Goal: Transaction & Acquisition: Register for event/course

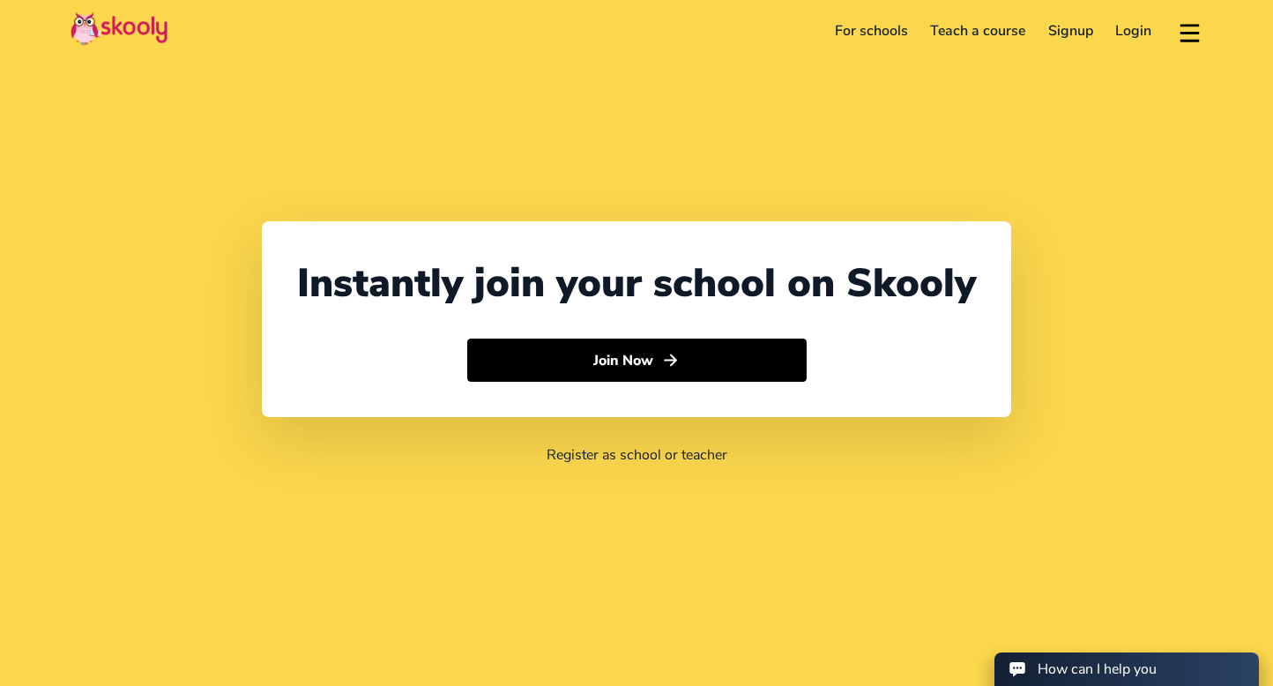
select select "65"
select select "[GEOGRAPHIC_DATA]"
select select "Asia/Singapore"
click at [1141, 35] on link "Login" at bounding box center [1133, 31] width 59 height 28
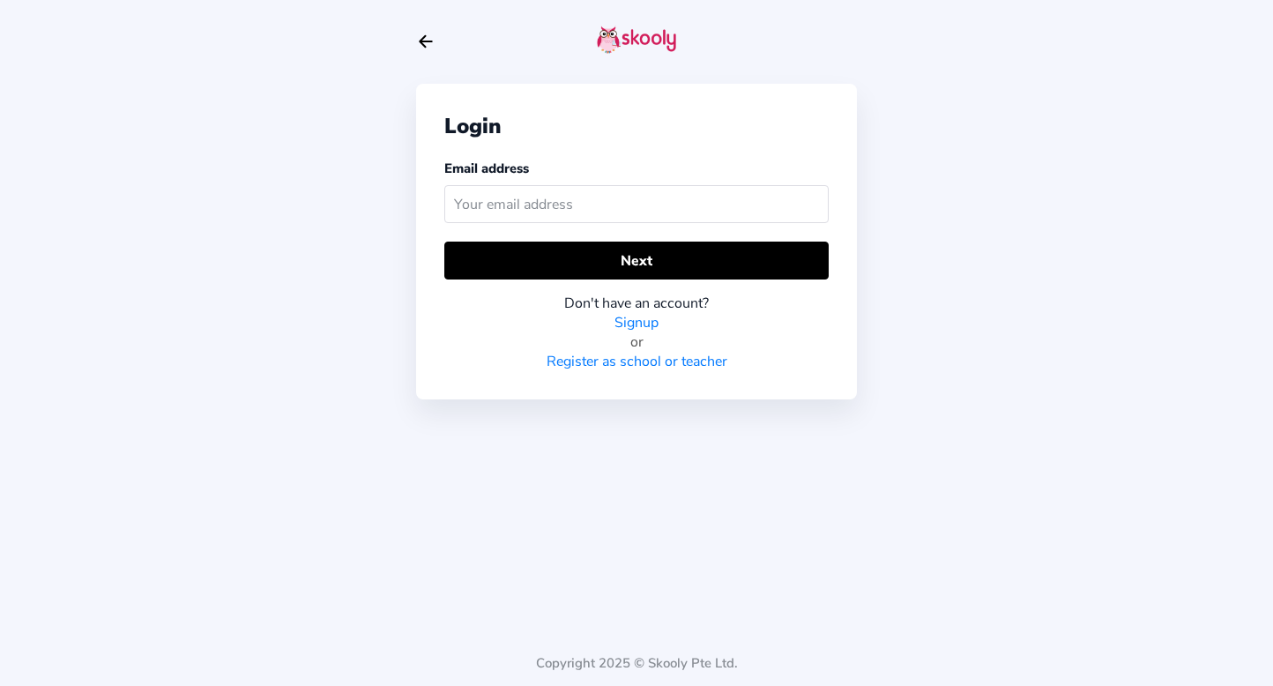
click at [433, 33] on icon "Arrow Back" at bounding box center [425, 41] width 19 height 19
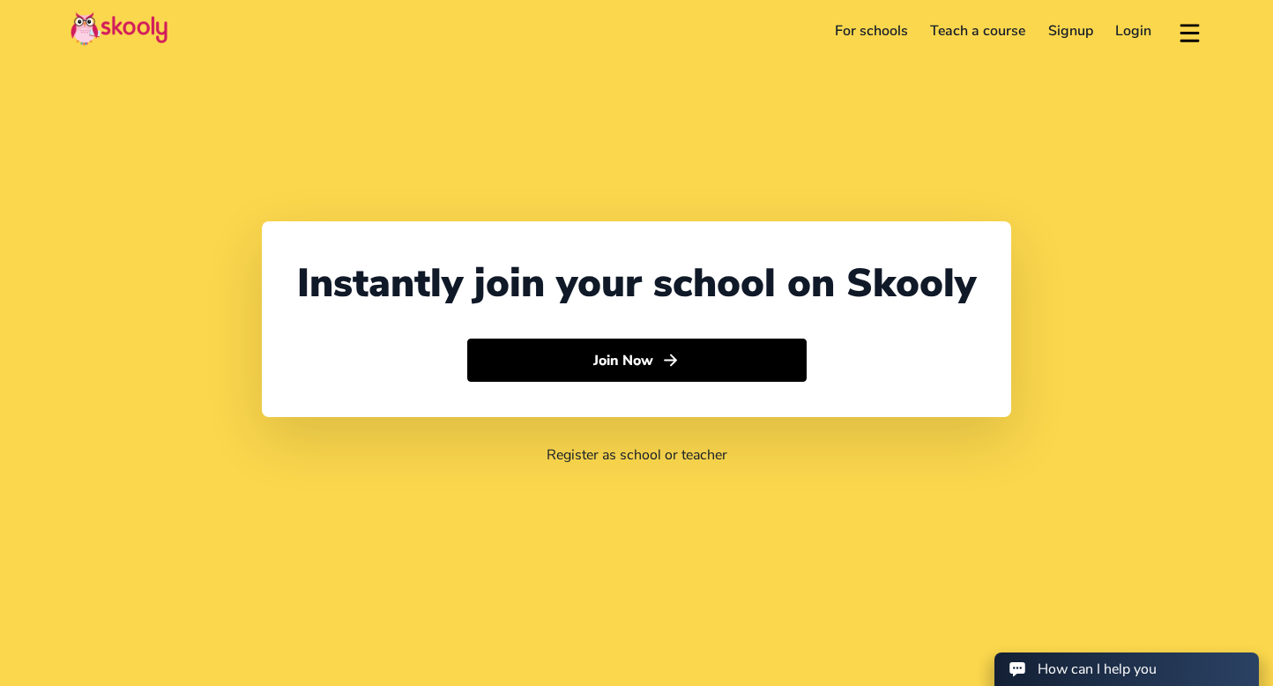
select select "65"
select select "Singapore"
select select "[GEOGRAPHIC_DATA]/[GEOGRAPHIC_DATA]"
click at [876, 34] on link "For schools" at bounding box center [871, 31] width 96 height 28
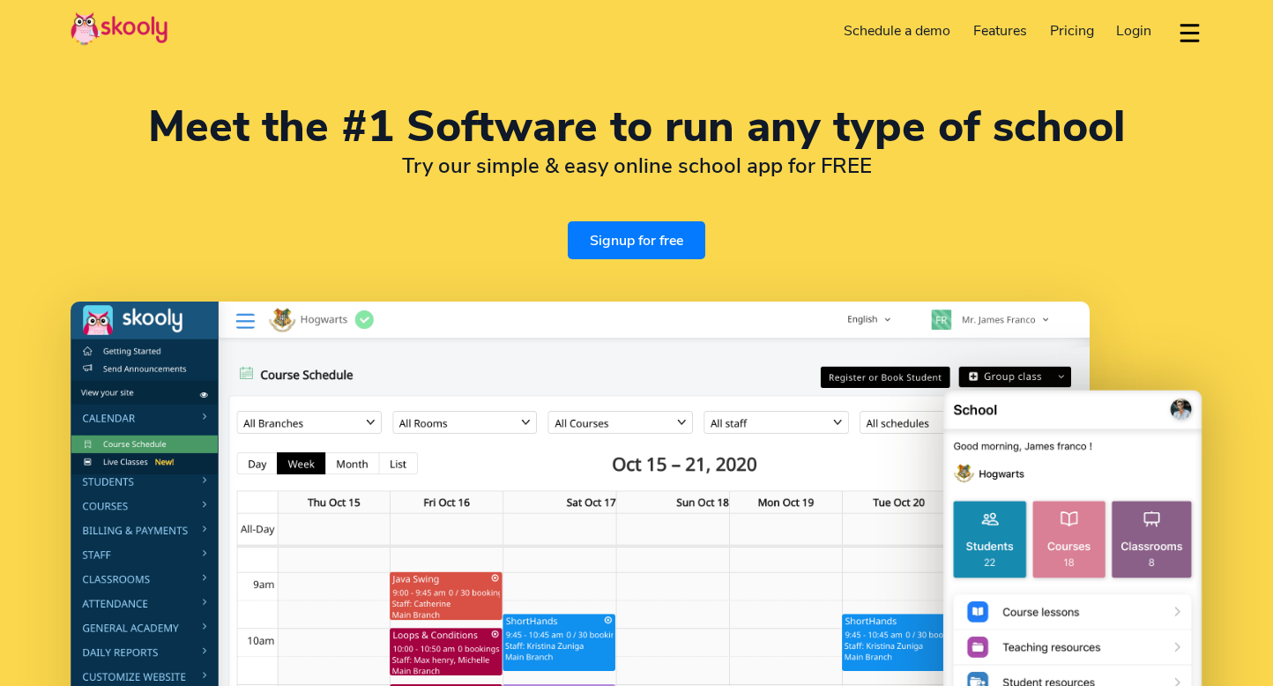
select select "en"
select select "65"
select select "Singapore"
select select "Asia/Singapore"
click at [595, 246] on link "Signup for free" at bounding box center [636, 240] width 137 height 38
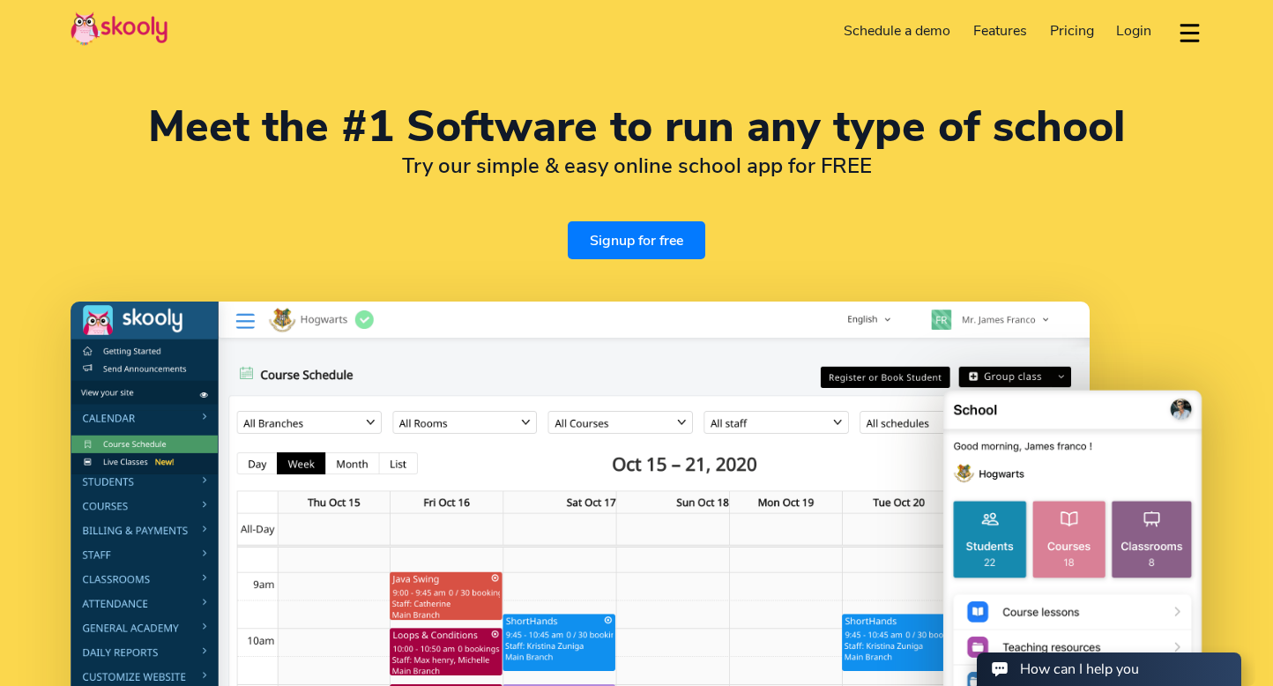
click at [1132, 34] on span "Login" at bounding box center [1133, 30] width 35 height 19
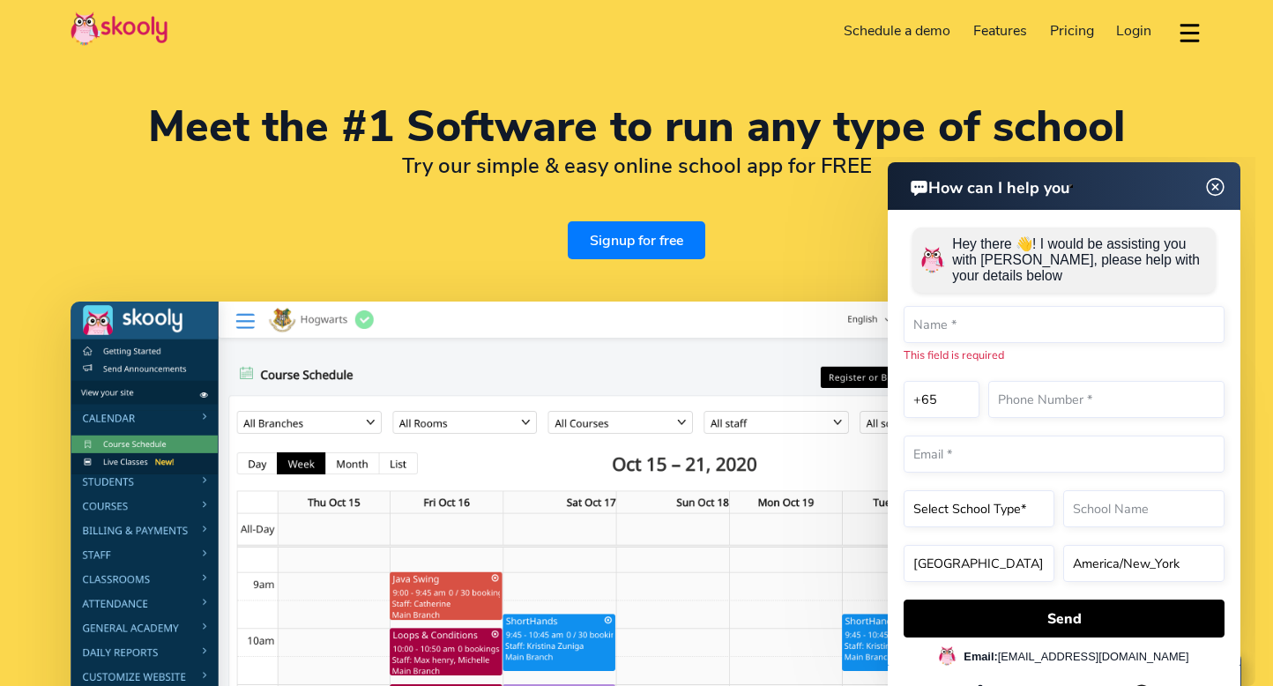
click at [463, 145] on h1 "Meet the #1 Software to run any type of school" at bounding box center [637, 127] width 1132 height 42
click at [1212, 187] on img at bounding box center [1215, 187] width 33 height 22
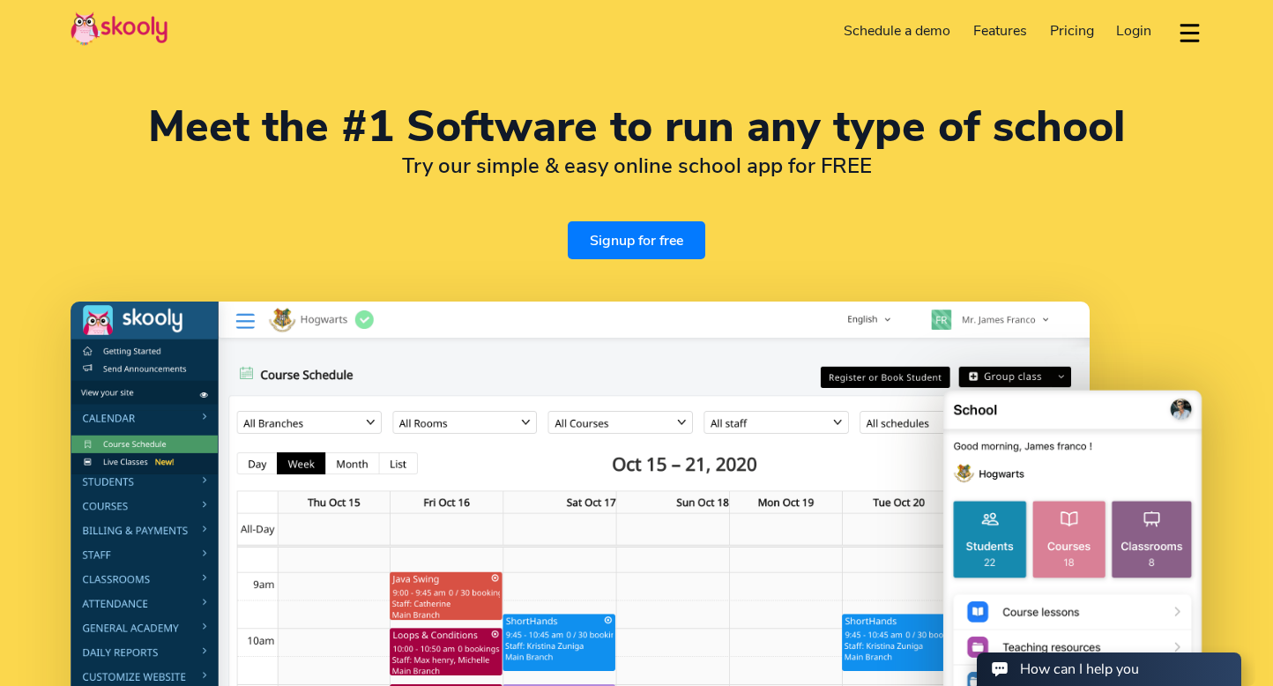
click at [591, 242] on link "Signup for free" at bounding box center [636, 240] width 137 height 38
click at [911, 31] on link "Schedule a demo" at bounding box center [898, 31] width 130 height 28
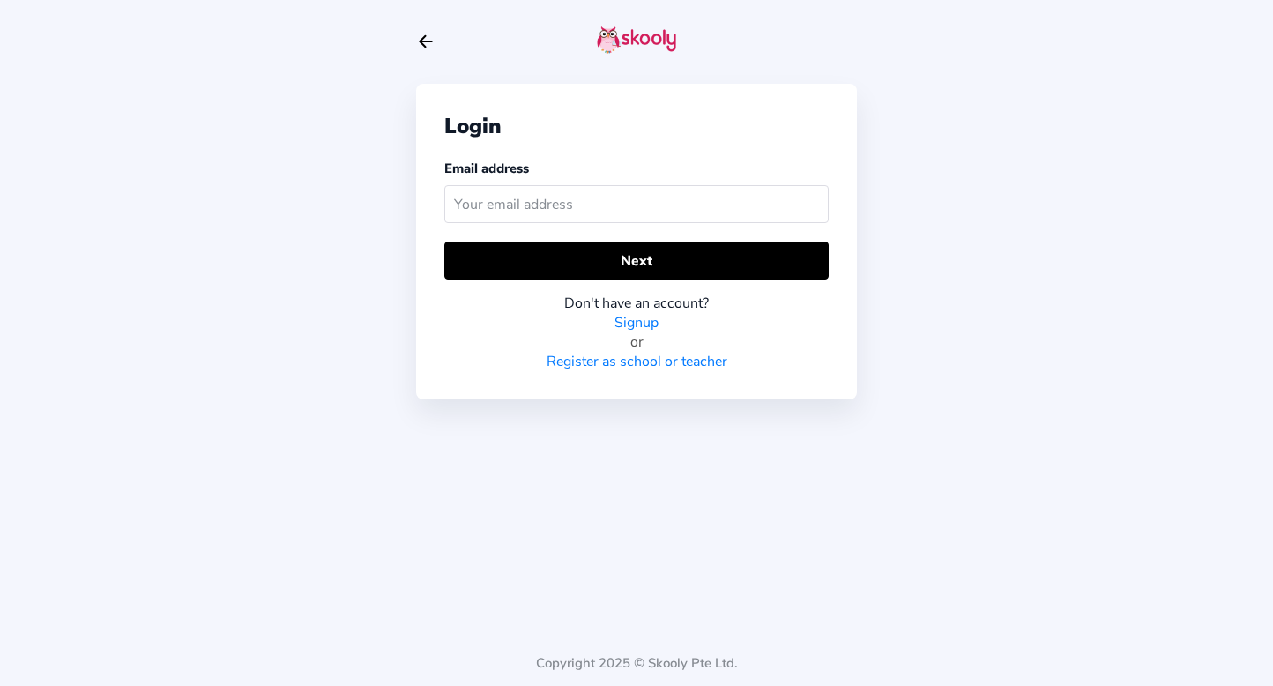
click at [522, 205] on input "text" at bounding box center [636, 204] width 384 height 38
click at [422, 43] on icon "arrow back outline" at bounding box center [426, 41] width 12 height 11
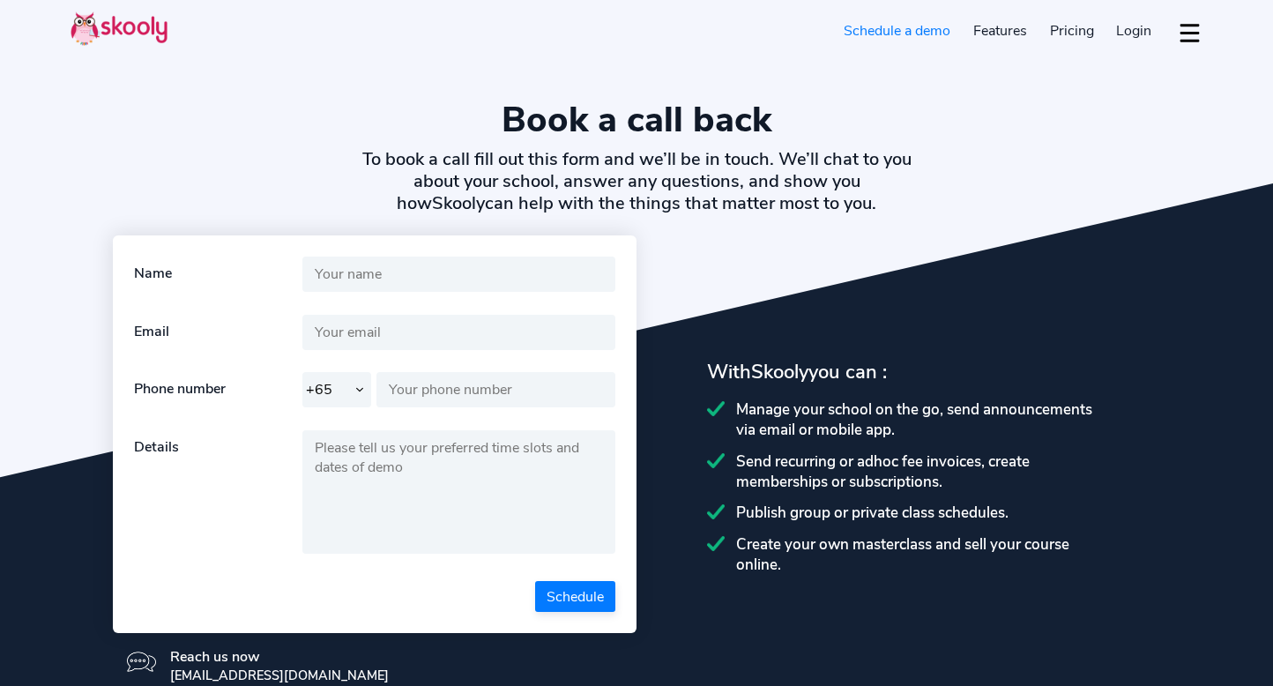
select select "65"
select select "en"
select select "65"
select select "Singapore"
select select "Asia/Singapore"
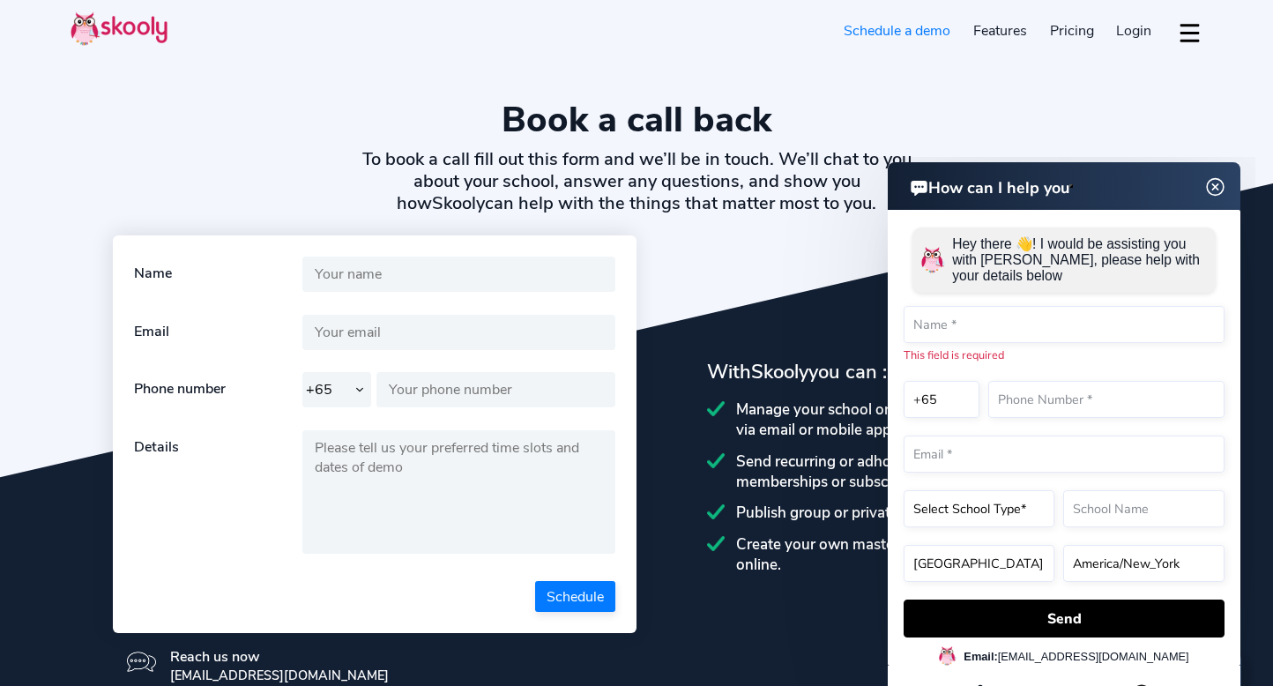
click at [1208, 182] on img at bounding box center [1215, 187] width 33 height 22
